Goal: Task Accomplishment & Management: Manage account settings

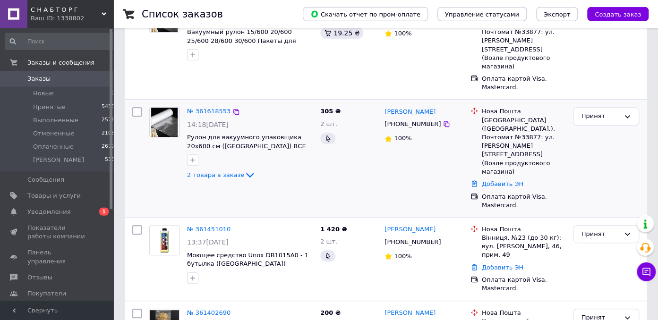
scroll to position [149, 0]
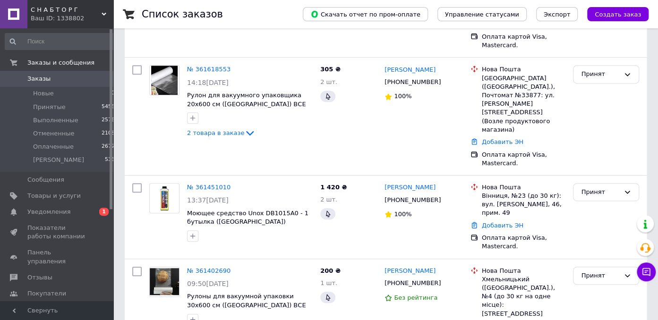
click at [62, 15] on div "Ваш ID: 1338802" at bounding box center [72, 18] width 83 height 9
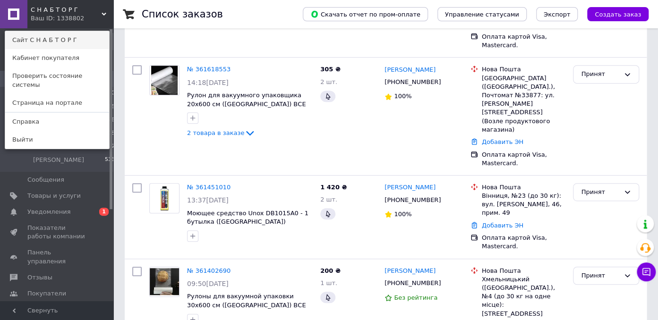
click at [66, 34] on link "Сайт С Н А Б Т О Р Г" at bounding box center [57, 40] width 104 height 18
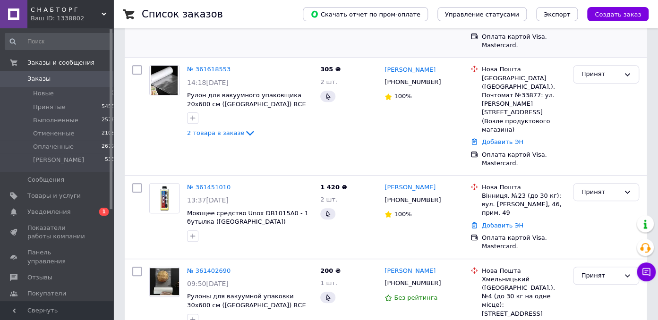
scroll to position [0, 0]
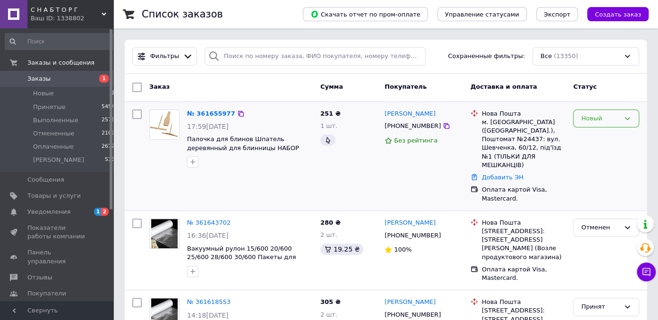
click at [595, 118] on div "Новый" at bounding box center [600, 119] width 39 height 10
click at [591, 137] on li "Принят" at bounding box center [606, 137] width 65 height 17
click at [53, 214] on span "Уведомления" at bounding box center [48, 212] width 43 height 9
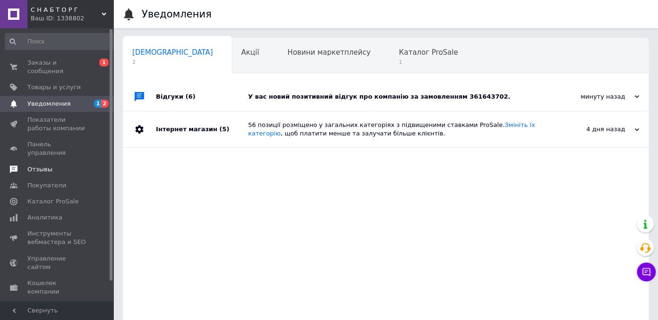
click at [43, 165] on span "Отзывы" at bounding box center [39, 169] width 25 height 9
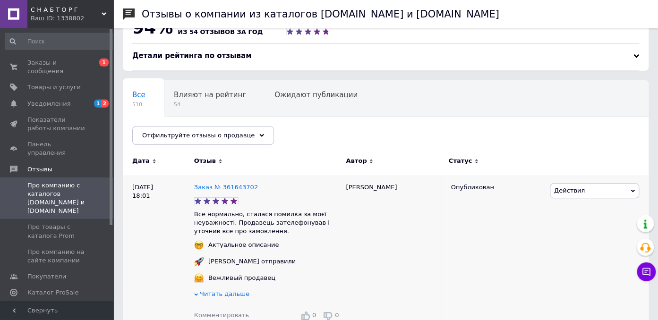
scroll to position [50, 0]
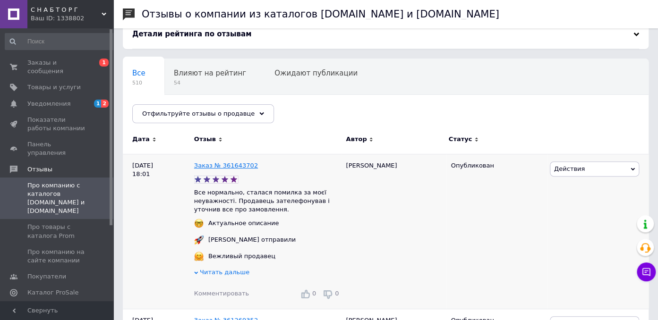
click at [228, 164] on link "Заказ № 361643702" at bounding box center [226, 165] width 64 height 7
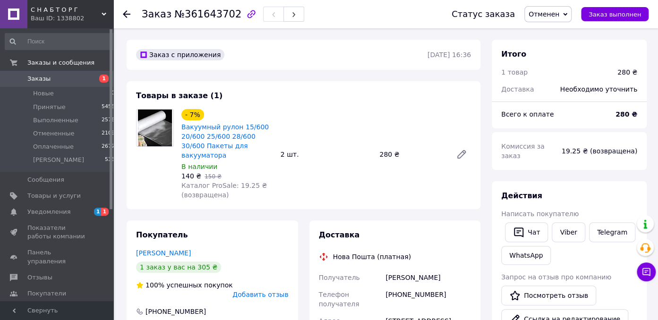
click at [122, 13] on div "Заказ №361643702 Статус заказа Отменен Принят Выполнен Оплаченный Внесен аванс …" at bounding box center [385, 14] width 545 height 28
click at [124, 15] on icon at bounding box center [127, 14] width 8 height 8
